Goal: Task Accomplishment & Management: Manage account settings

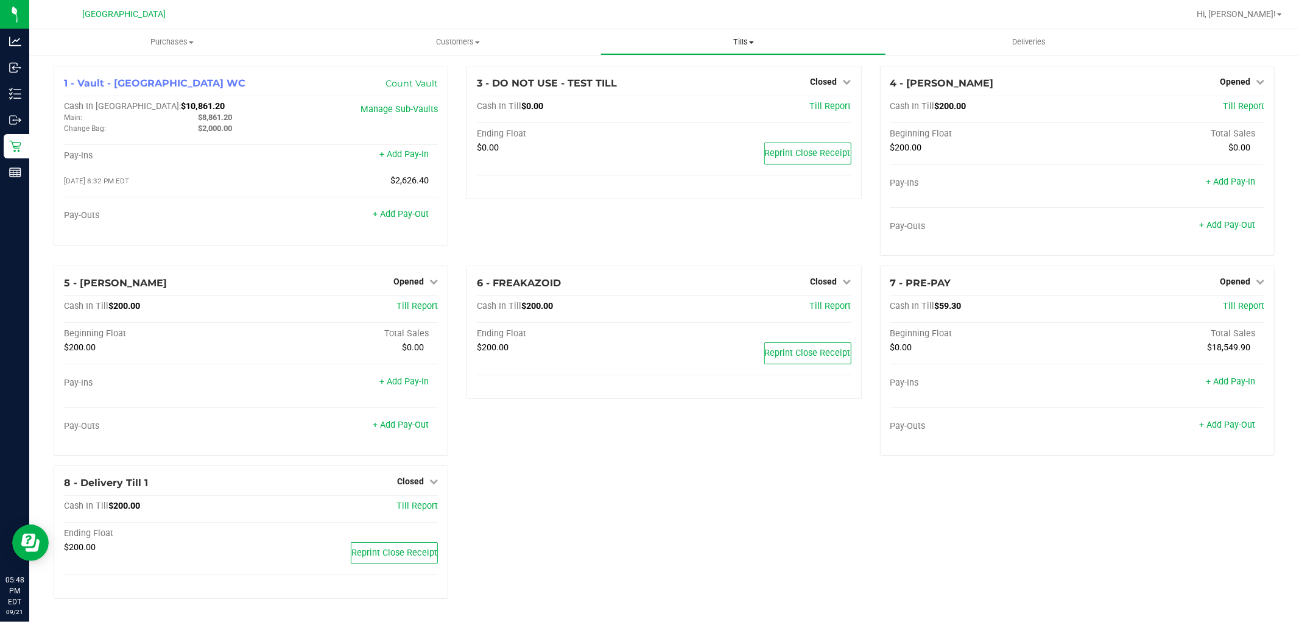
click at [733, 41] on span "Tills" at bounding box center [743, 42] width 284 height 11
click at [673, 86] on span "Reconcile e-payments" at bounding box center [660, 88] width 121 height 10
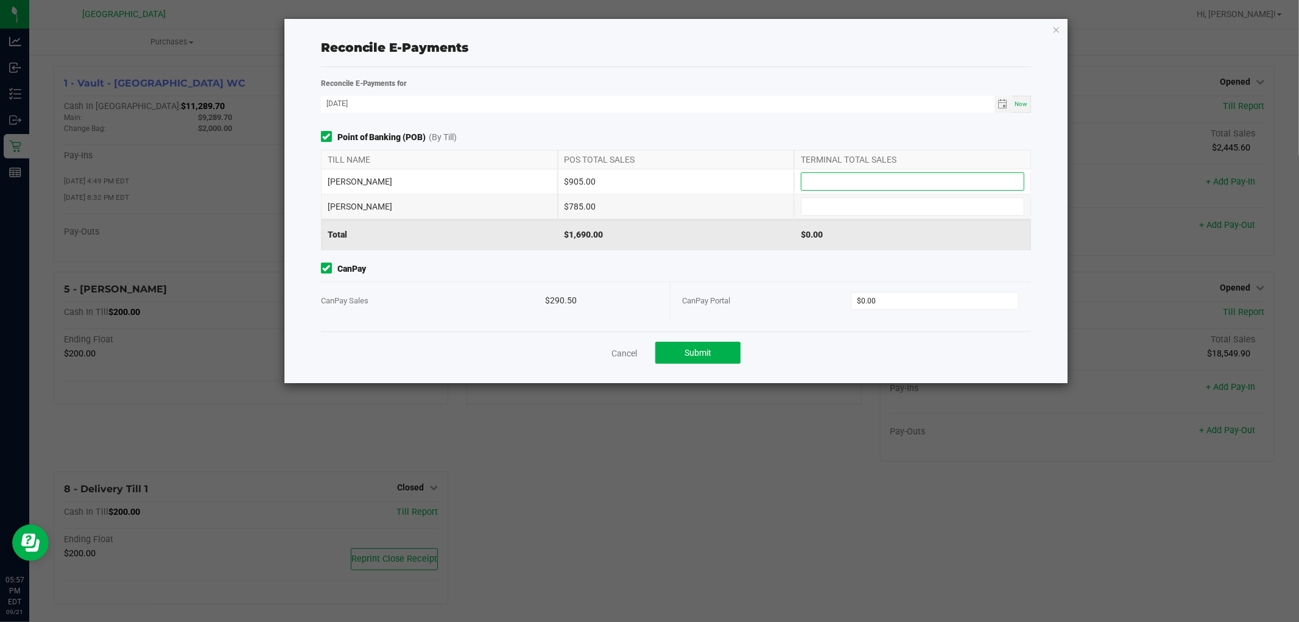
click at [848, 188] on input at bounding box center [912, 181] width 222 height 17
type input "$905.00"
click at [868, 203] on input at bounding box center [912, 206] width 222 height 17
type input "$785.00"
click at [896, 307] on input "0" at bounding box center [934, 300] width 167 height 17
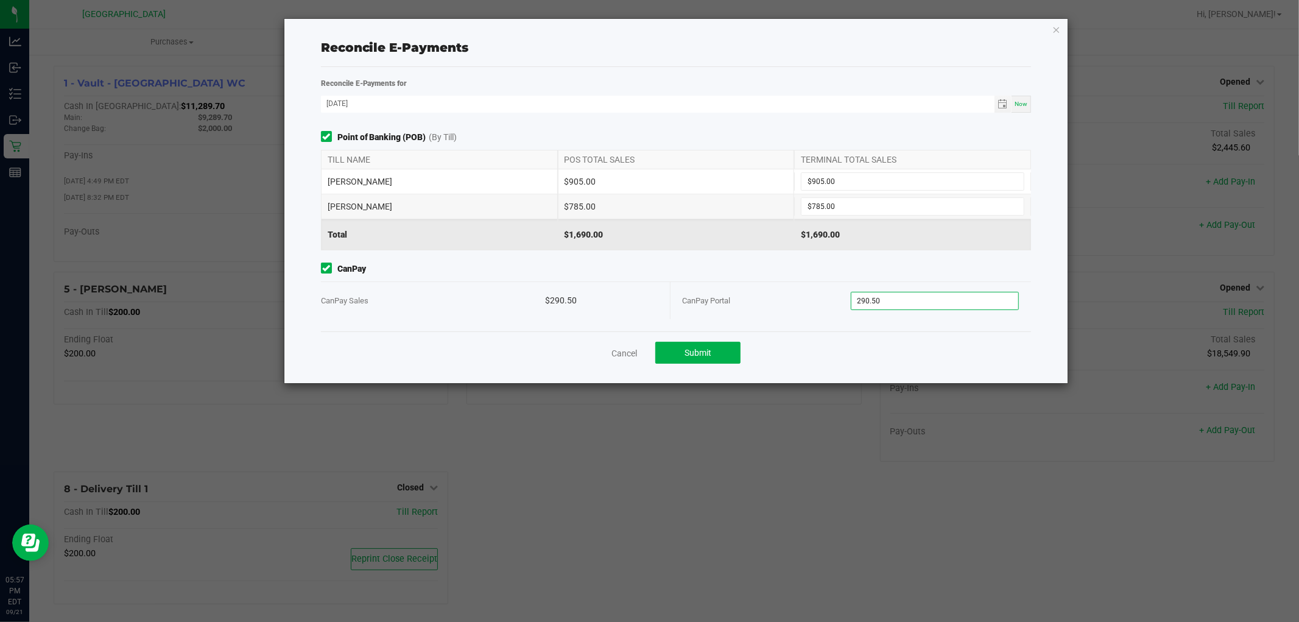
type input "$290.50"
click at [855, 354] on div "Cancel Submit" at bounding box center [676, 352] width 711 height 42
click at [666, 352] on button "Submit" at bounding box center [697, 353] width 85 height 22
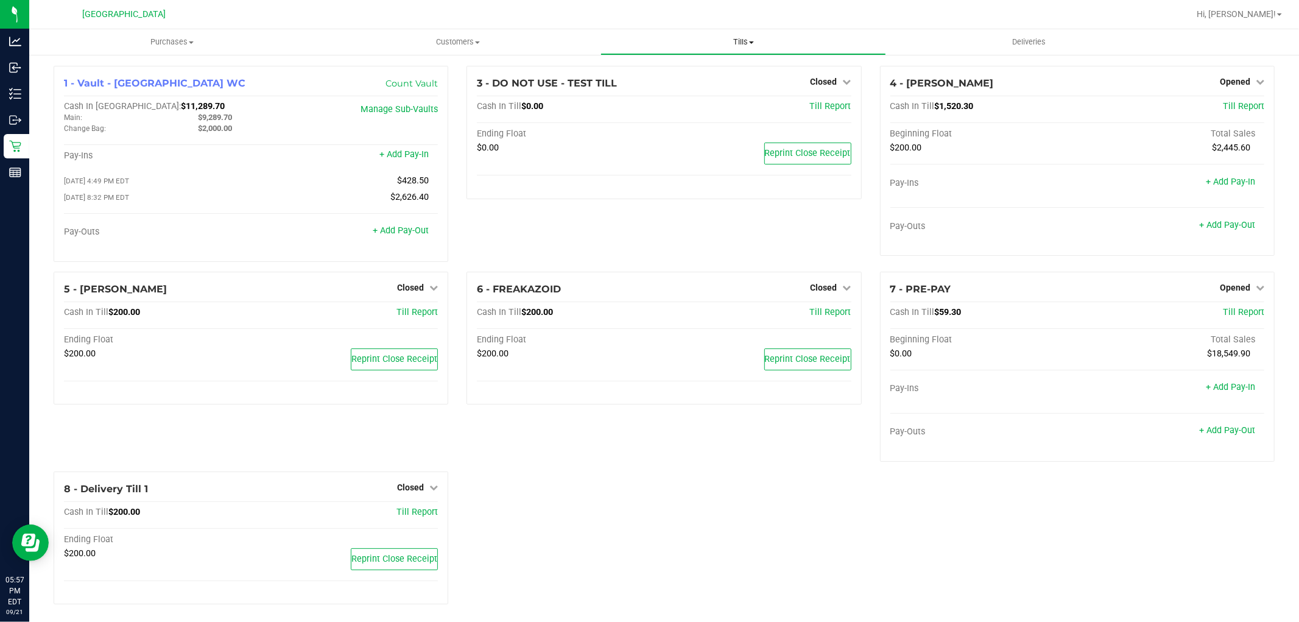
click at [735, 47] on span "Tills" at bounding box center [743, 42] width 284 height 11
click at [1221, 83] on span "Opened" at bounding box center [1235, 82] width 30 height 10
click at [1227, 105] on link "Close Till" at bounding box center [1236, 107] width 33 height 10
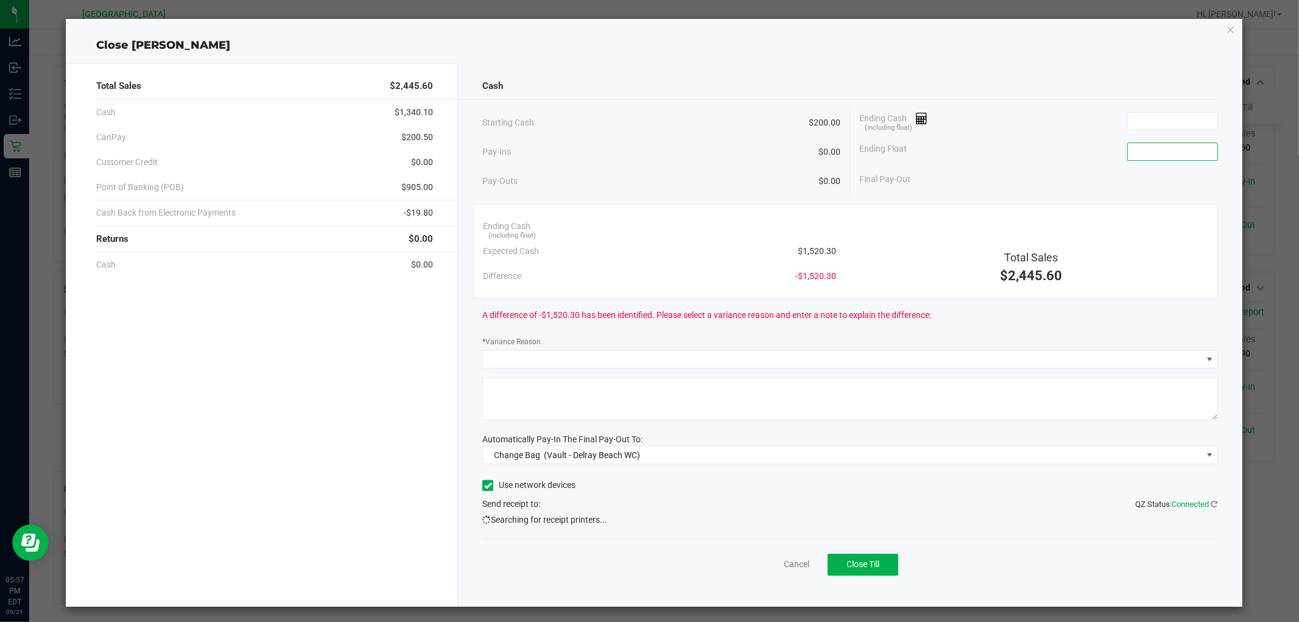
click at [1149, 154] on input at bounding box center [1173, 151] width 90 height 17
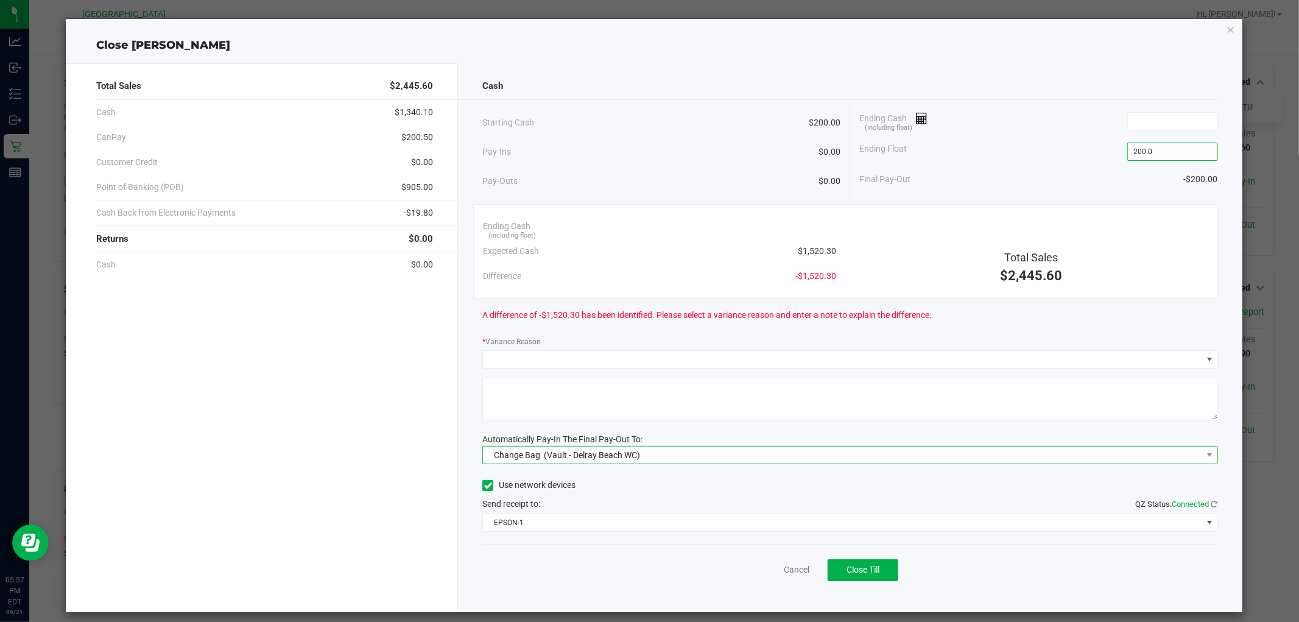
type input "$200.00"
click at [653, 458] on span "Change Bag (Vault - Delray Beach WC)" at bounding box center [842, 454] width 718 height 17
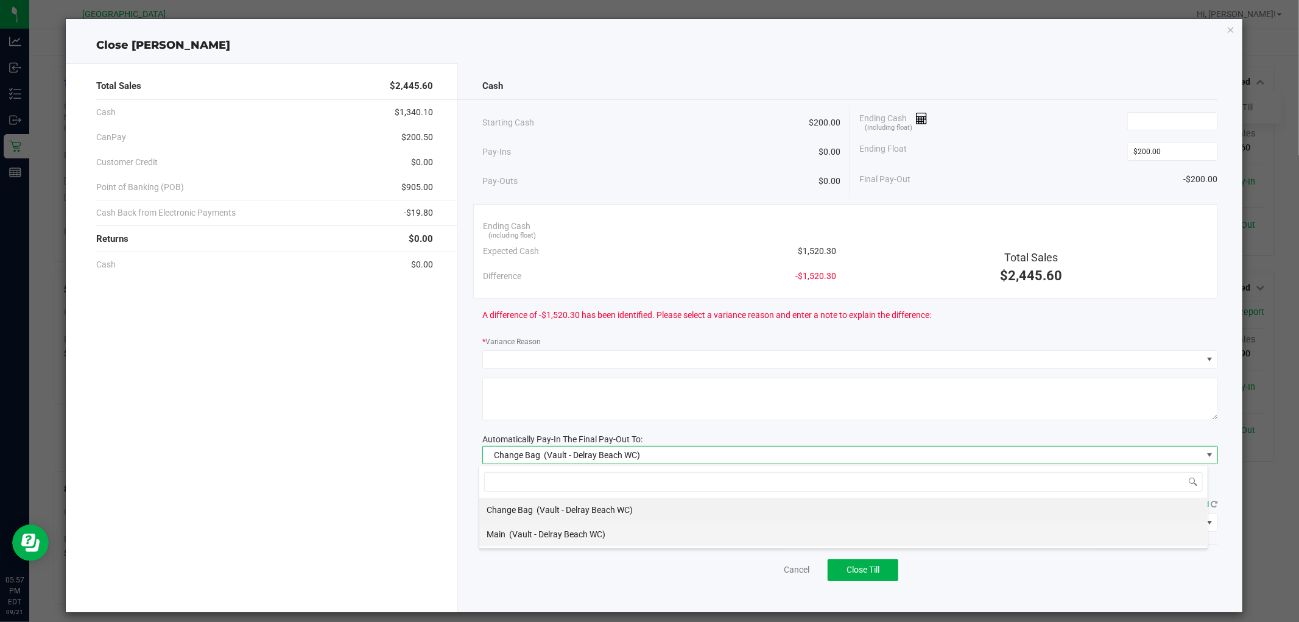
click at [581, 535] on span "(Vault - Delray Beach WC)" at bounding box center [557, 534] width 96 height 10
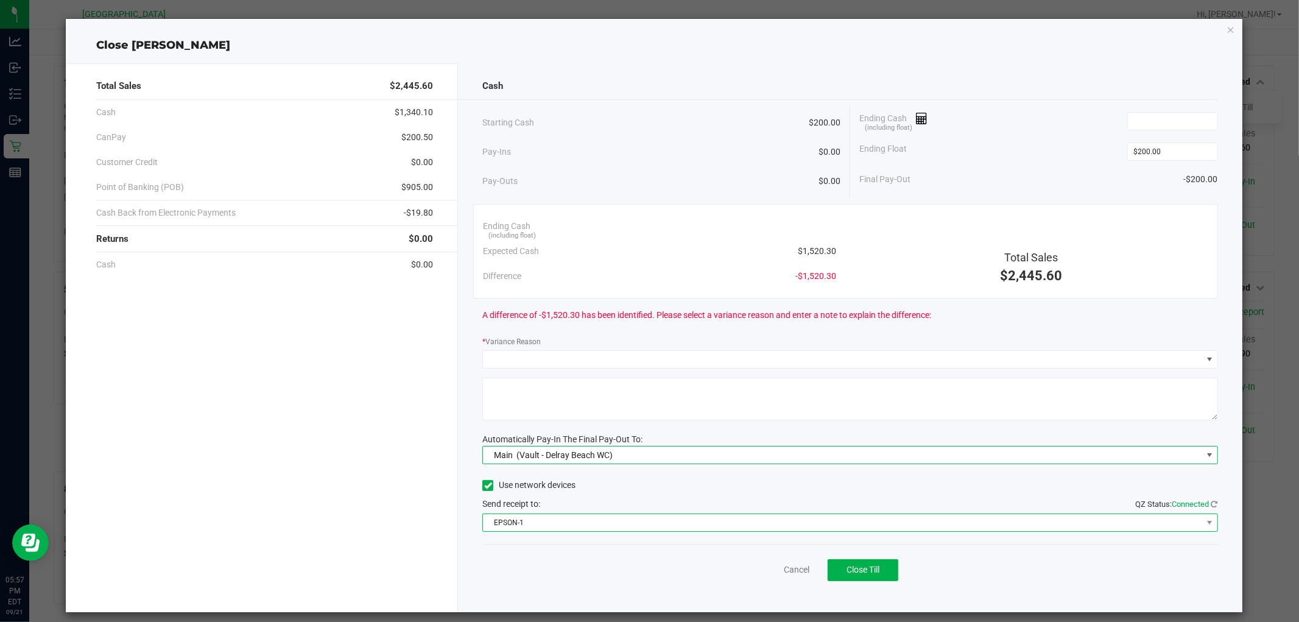
click at [580, 521] on span "EPSON-1" at bounding box center [842, 522] width 718 height 17
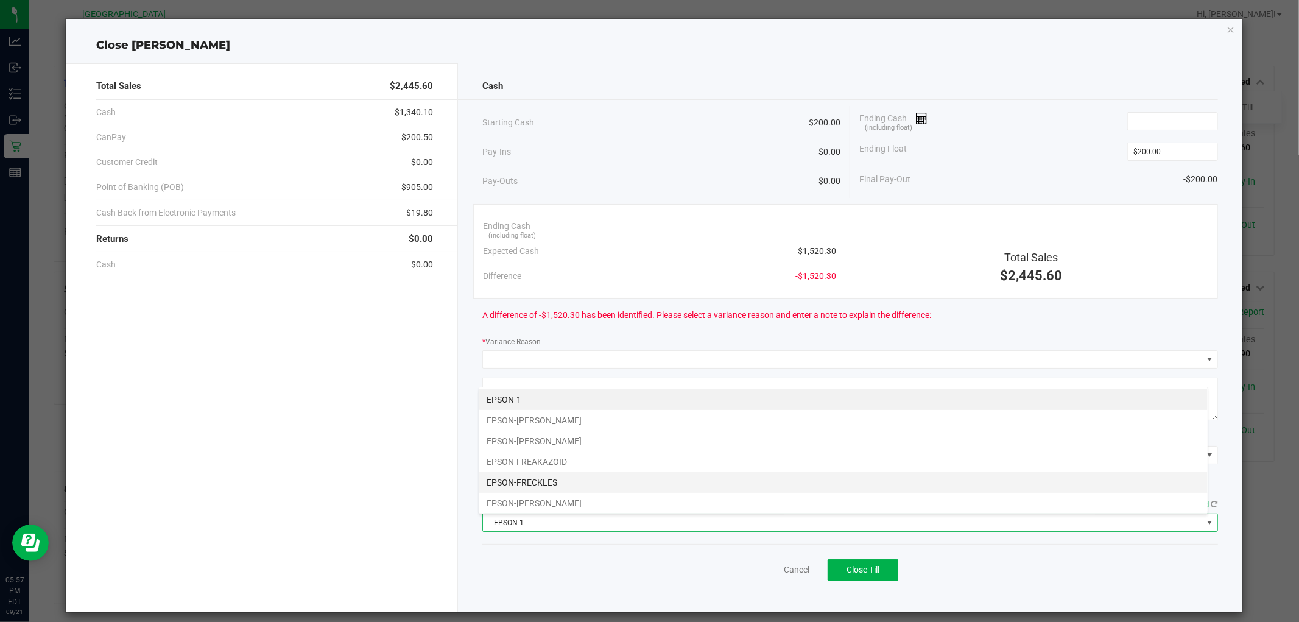
scroll to position [86, 0]
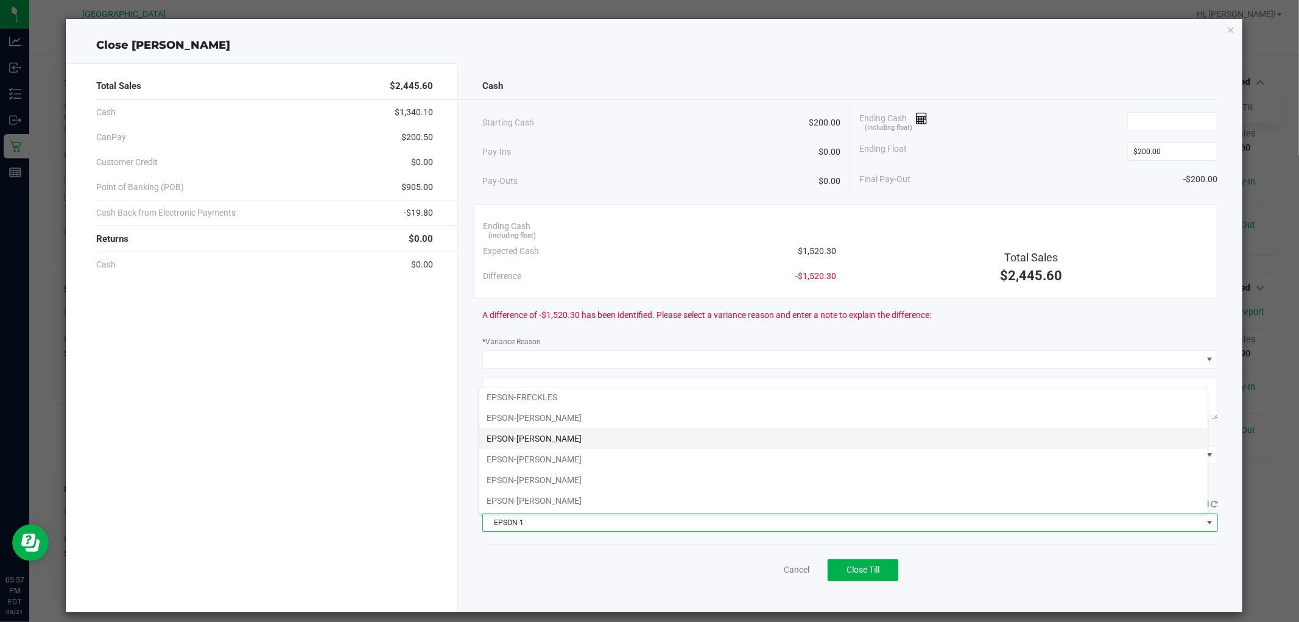
click at [593, 439] on li "EPSON-[PERSON_NAME]" at bounding box center [843, 438] width 728 height 21
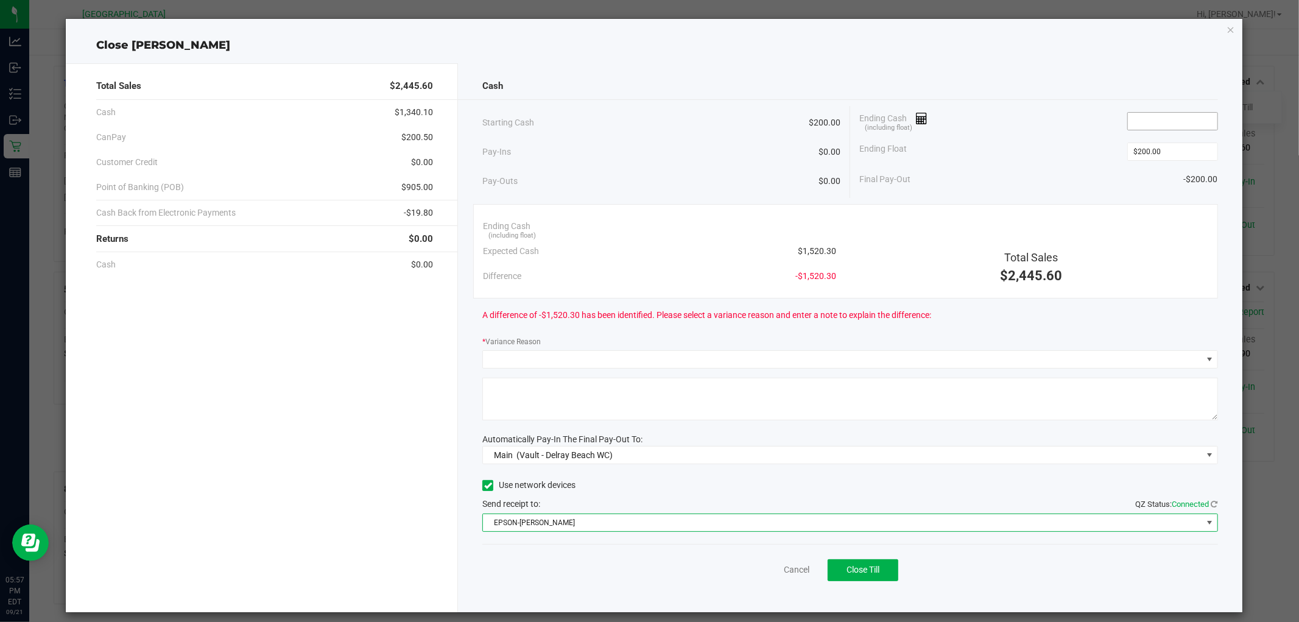
click at [1175, 116] on input at bounding box center [1173, 121] width 90 height 17
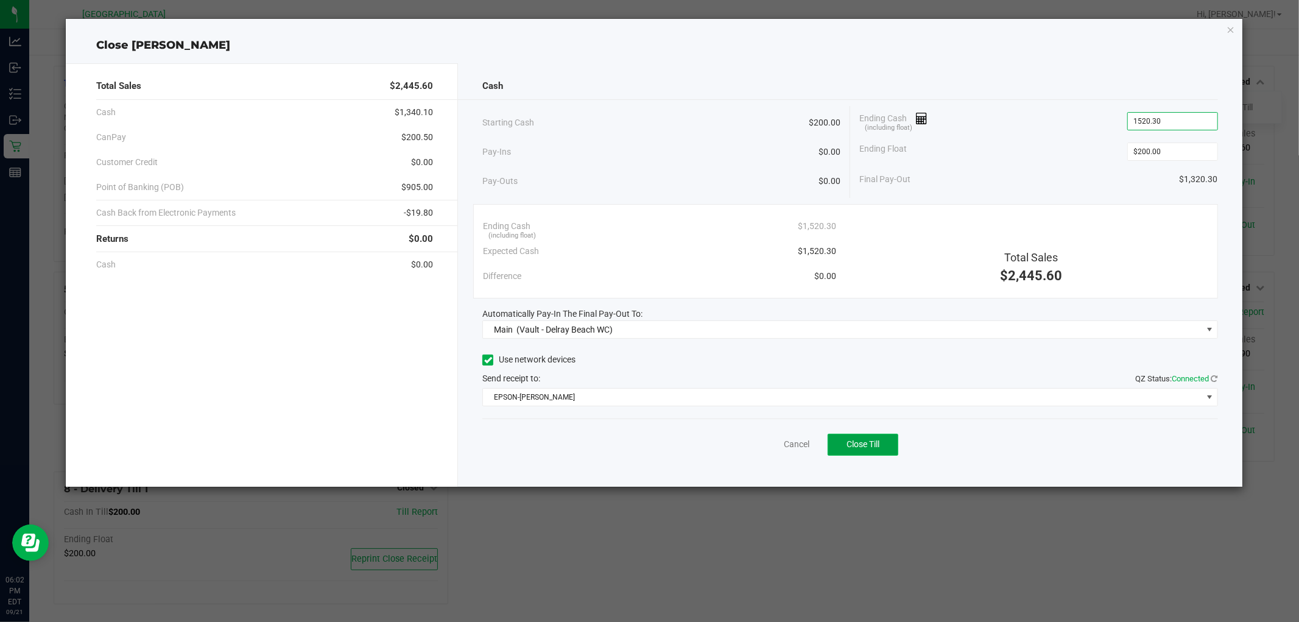
type input "$1,520.30"
click at [855, 449] on button "Close Till" at bounding box center [862, 445] width 71 height 22
click at [1227, 29] on icon "button" at bounding box center [1230, 29] width 9 height 15
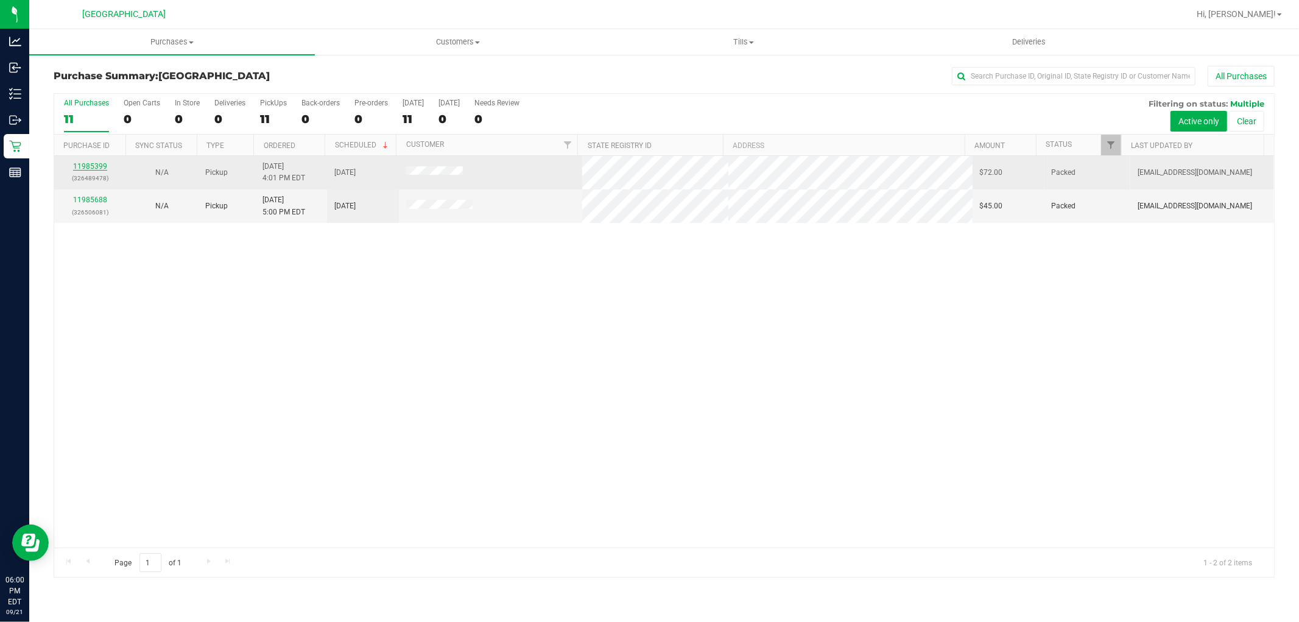
click at [90, 170] on link "11985399" at bounding box center [90, 166] width 34 height 9
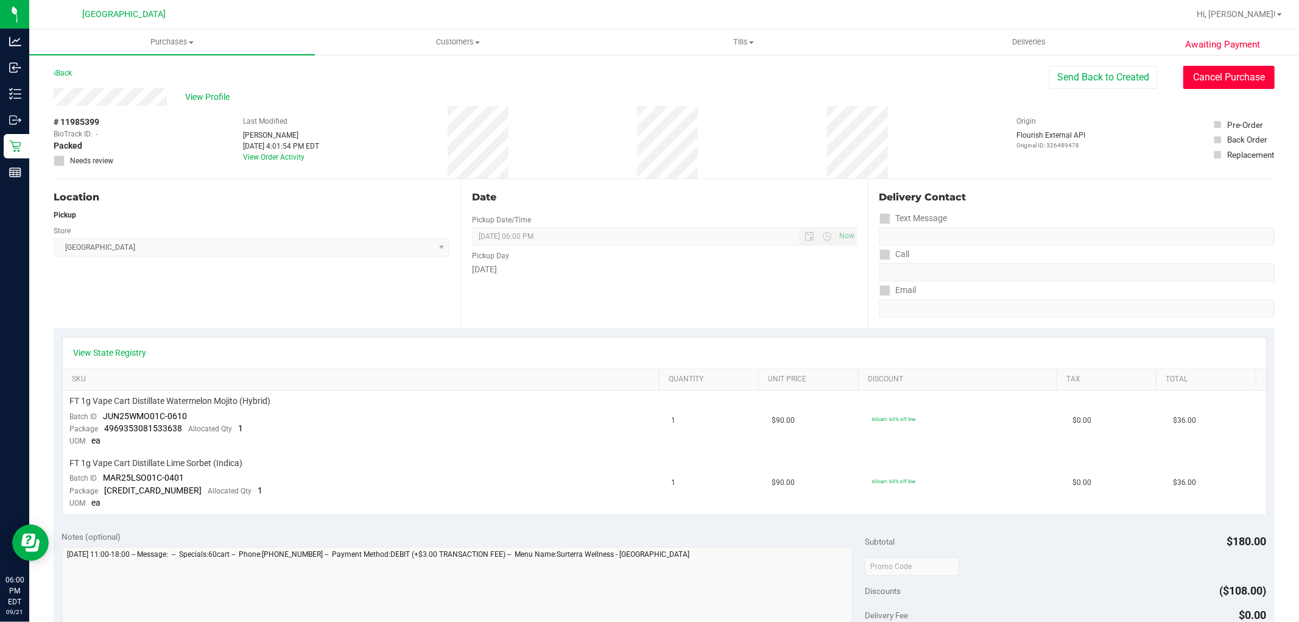
click at [1226, 76] on button "Cancel Purchase" at bounding box center [1228, 77] width 91 height 23
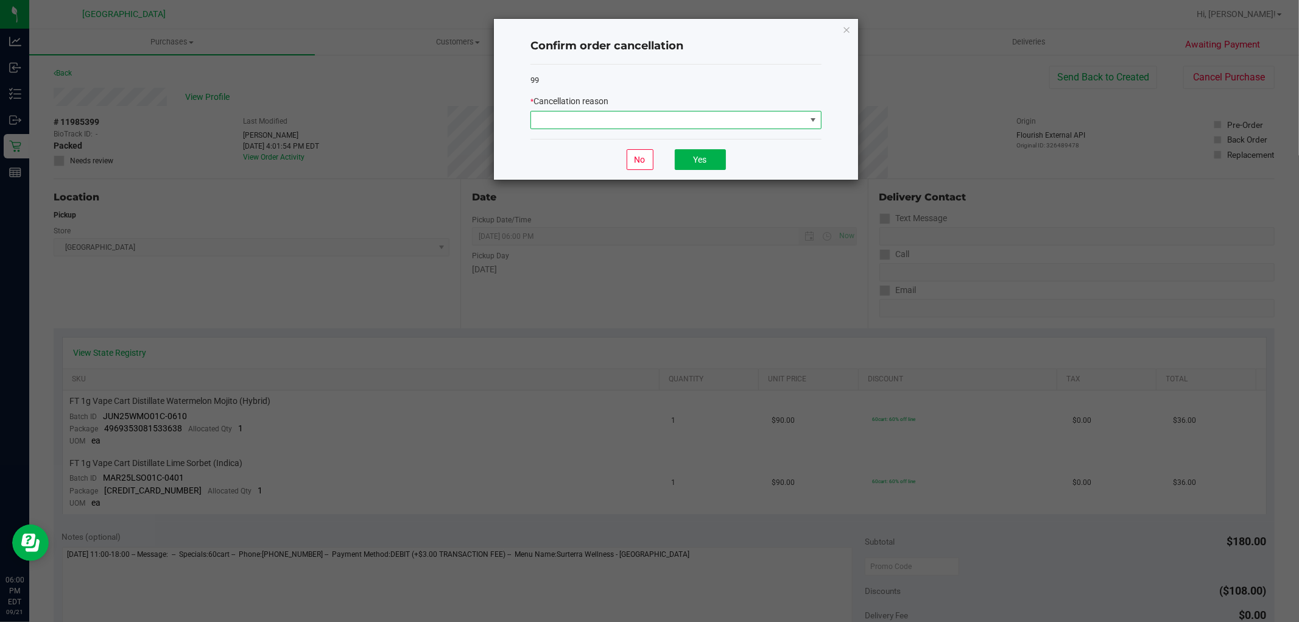
click at [739, 125] on span at bounding box center [668, 119] width 275 height 17
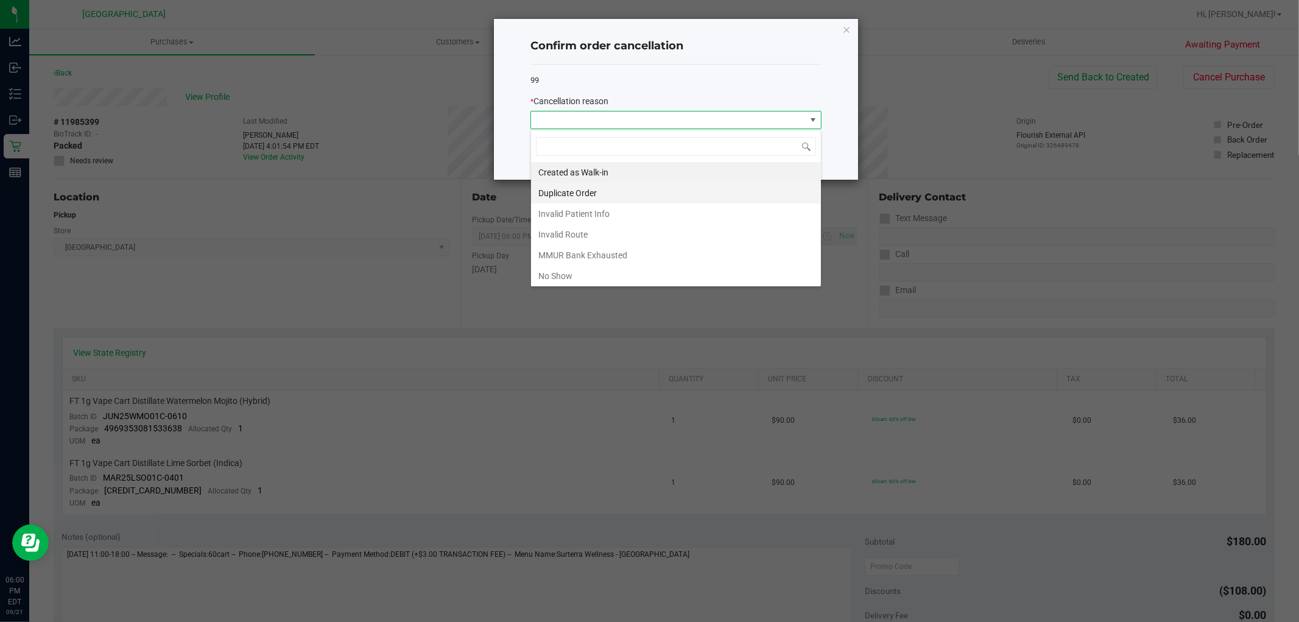
scroll to position [18, 290]
click at [576, 281] on li "No Show" at bounding box center [676, 275] width 290 height 21
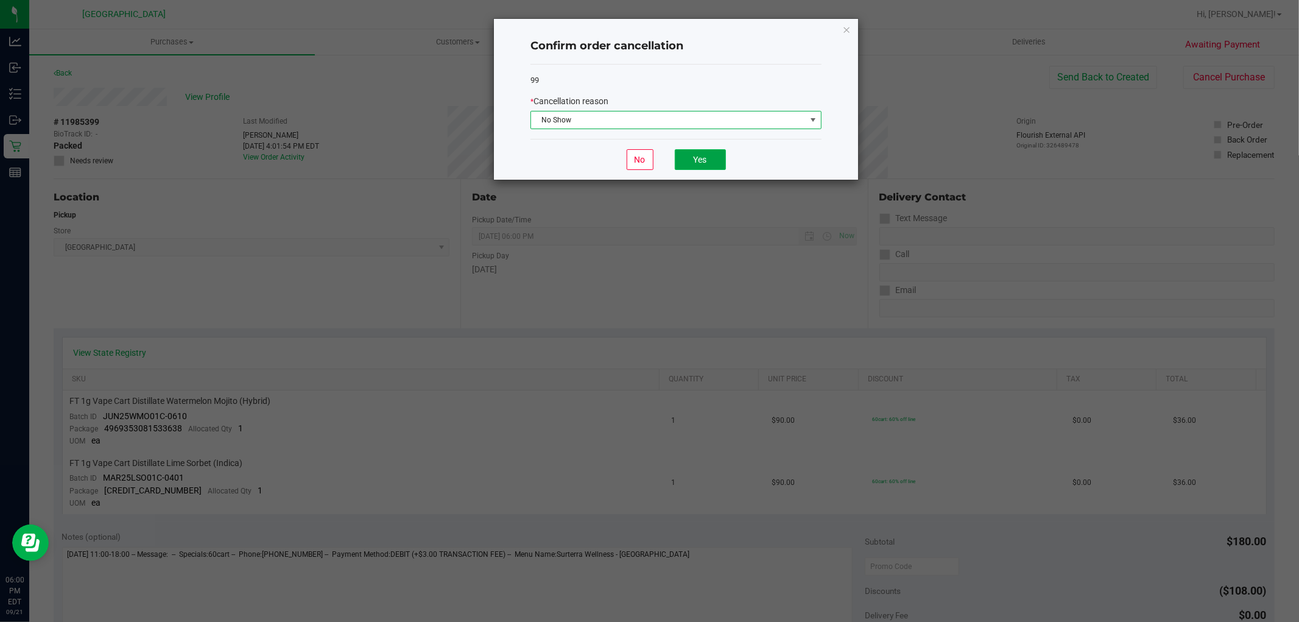
click at [708, 156] on button "Yes" at bounding box center [700, 159] width 51 height 21
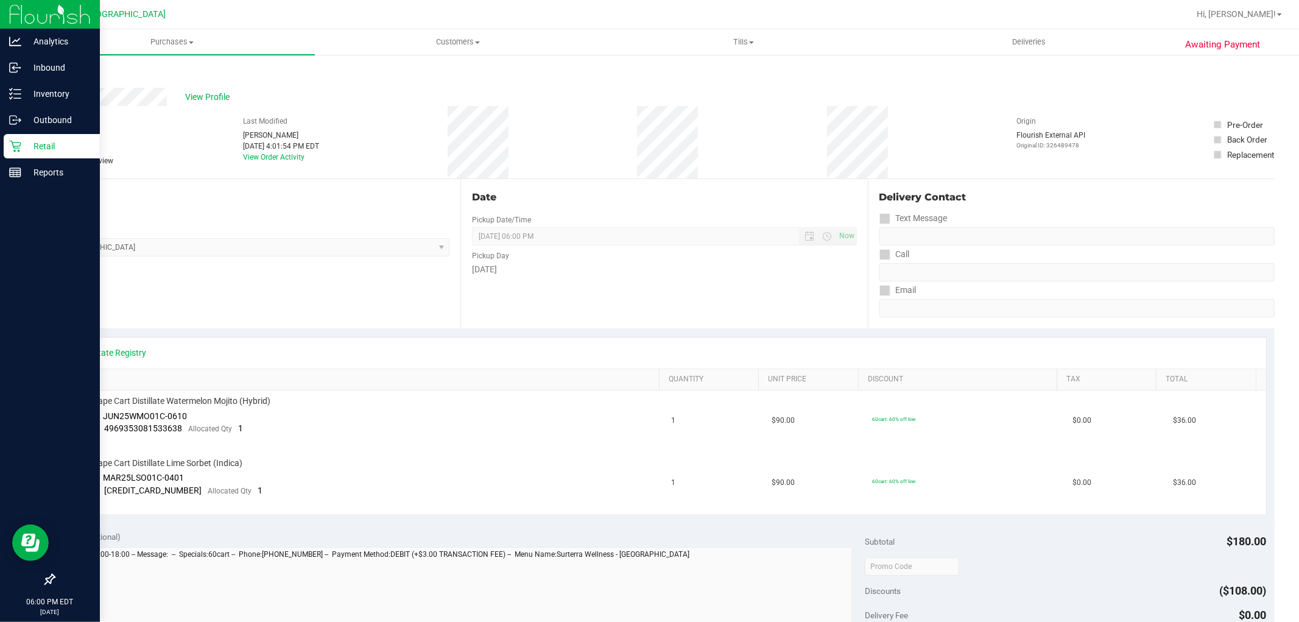
click at [53, 139] on p "Retail" at bounding box center [57, 146] width 73 height 15
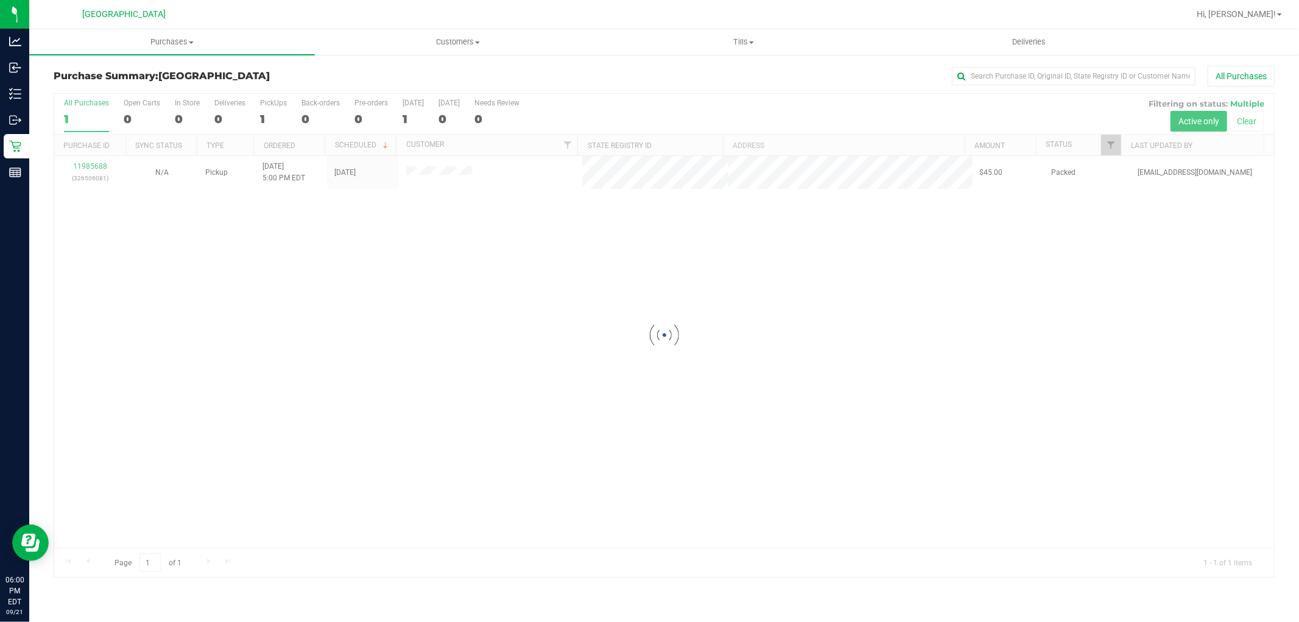
click at [88, 168] on div at bounding box center [664, 335] width 1220 height 483
click at [93, 166] on link "11985688" at bounding box center [90, 166] width 34 height 9
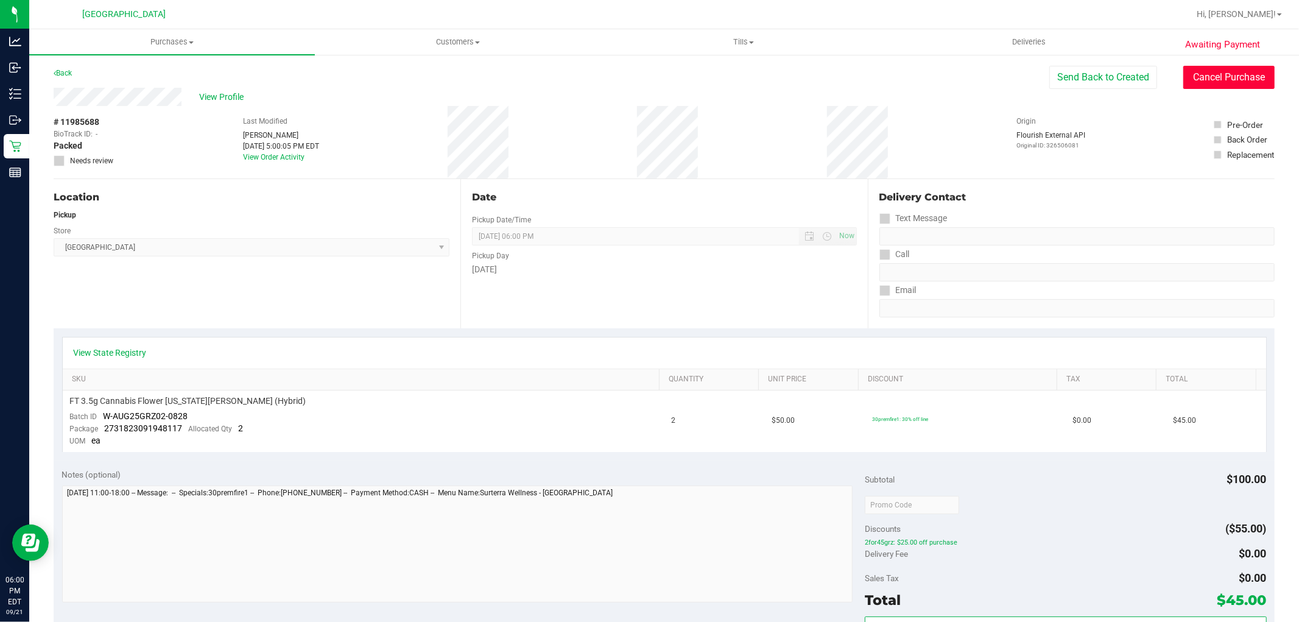
click at [1196, 78] on button "Cancel Purchase" at bounding box center [1228, 77] width 91 height 23
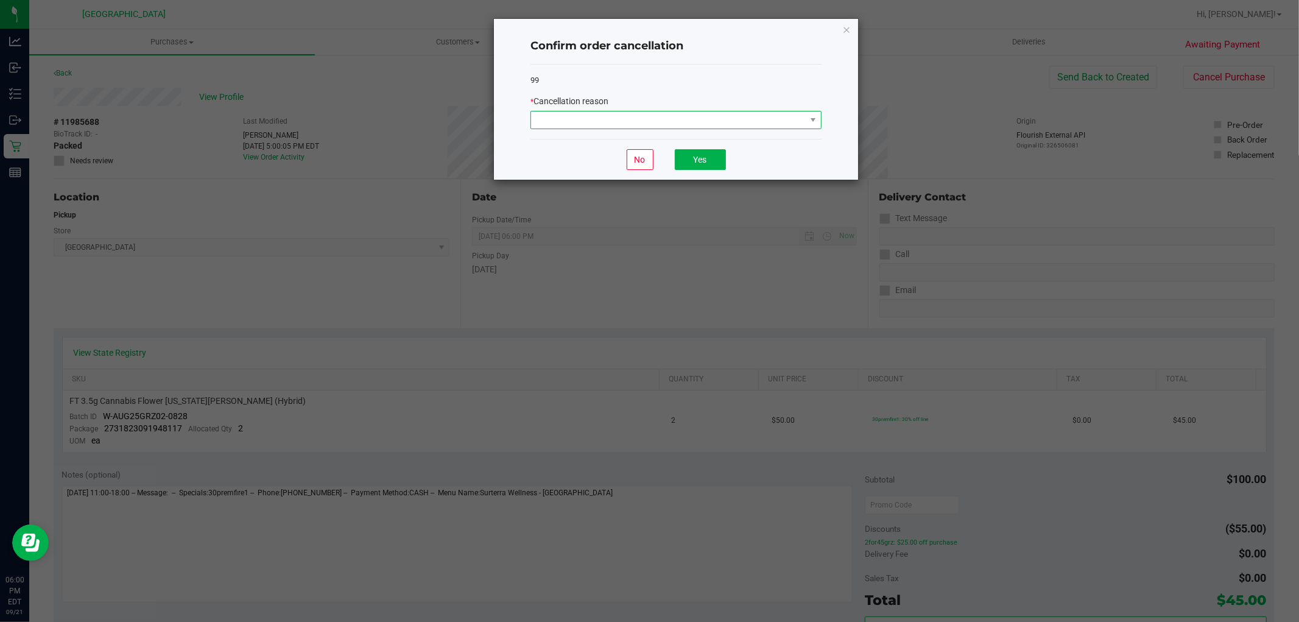
click at [689, 118] on span at bounding box center [668, 119] width 275 height 17
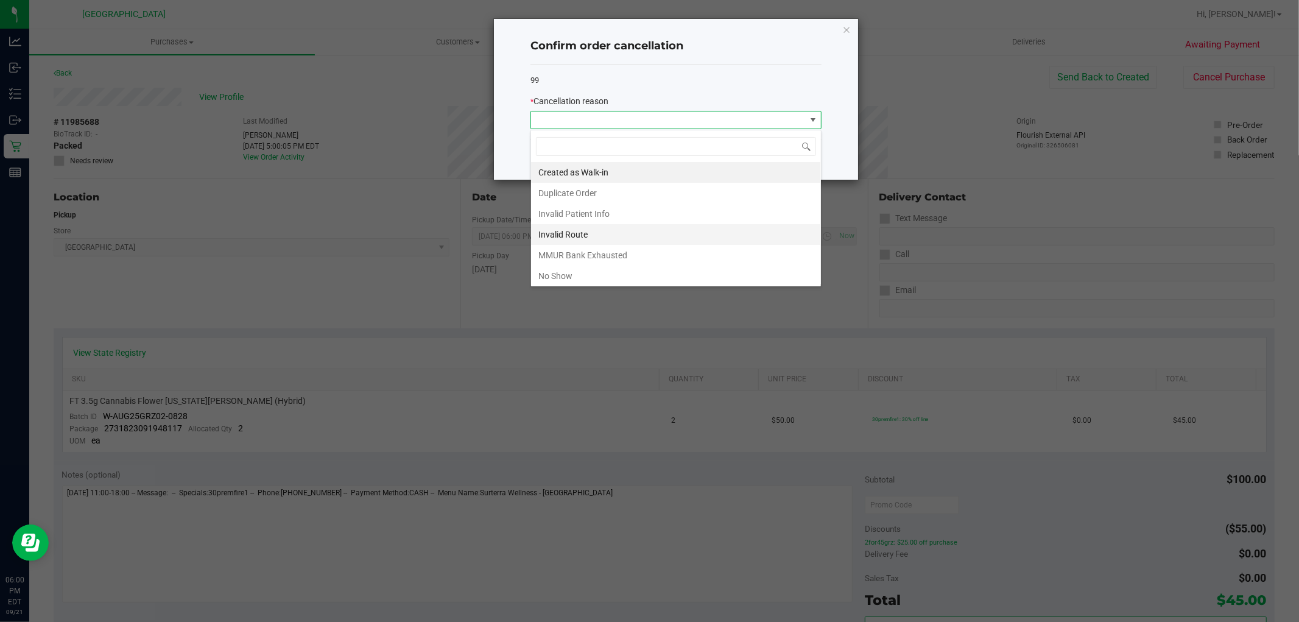
scroll to position [18, 290]
click at [577, 270] on li "No Show" at bounding box center [676, 275] width 290 height 21
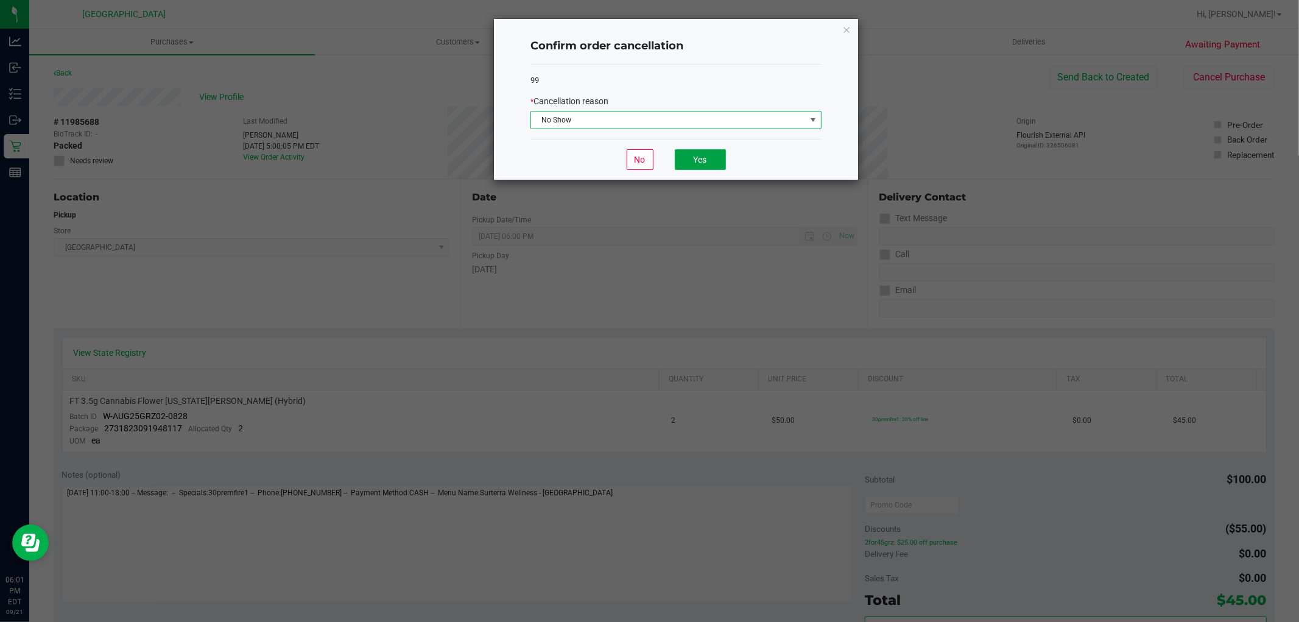
click at [695, 164] on button "Yes" at bounding box center [700, 159] width 51 height 21
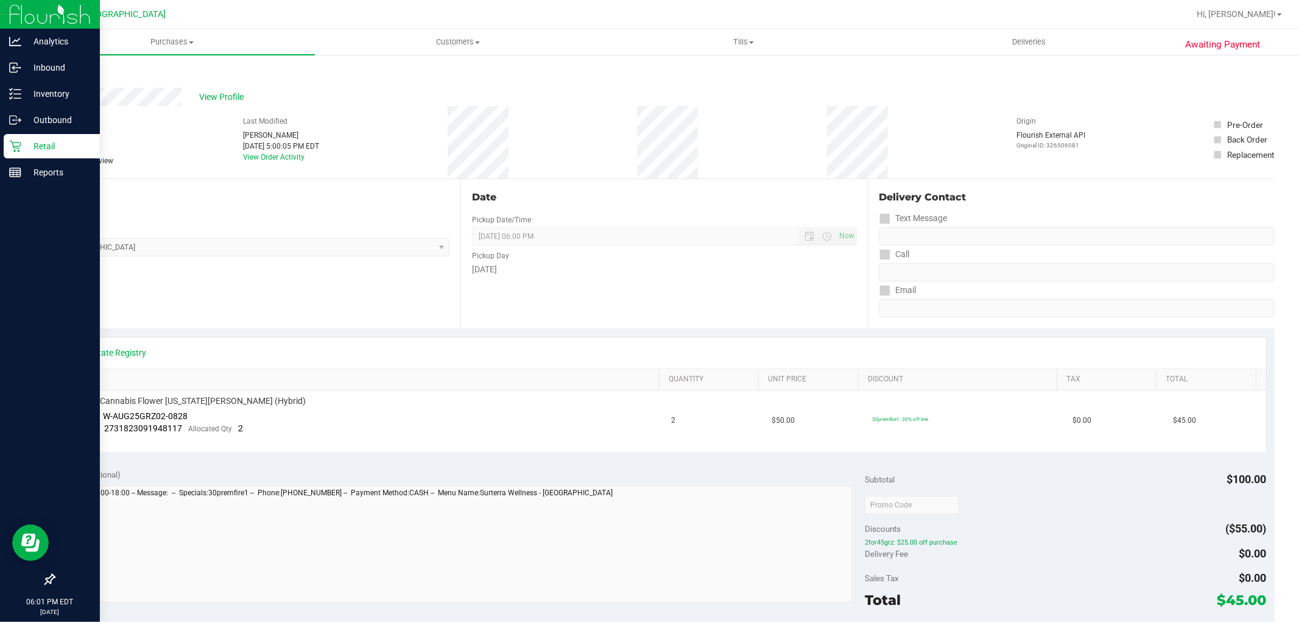
click at [26, 150] on p "Retail" at bounding box center [57, 146] width 73 height 15
